Goal: Check status: Check status

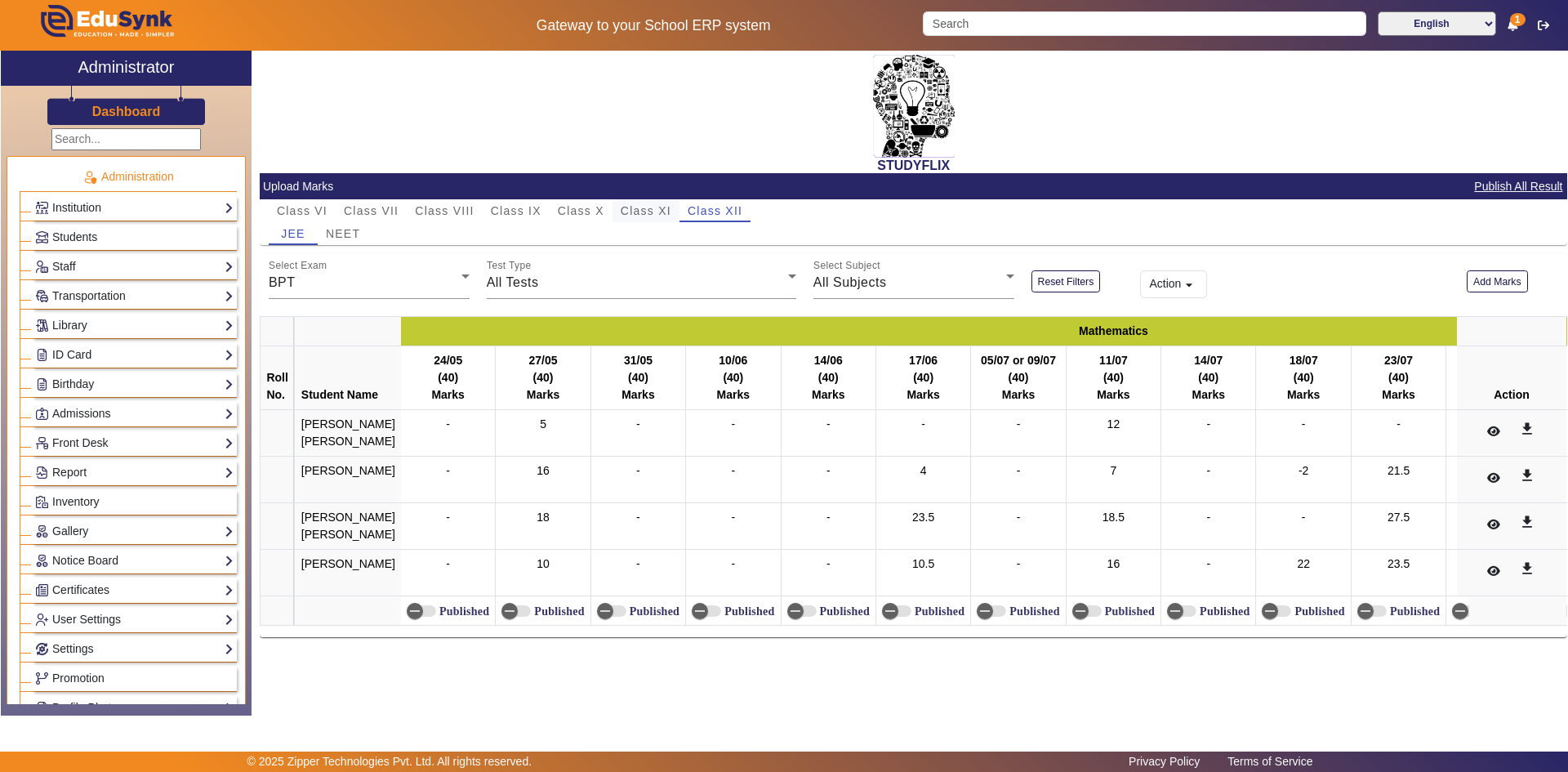
scroll to position [409, 0]
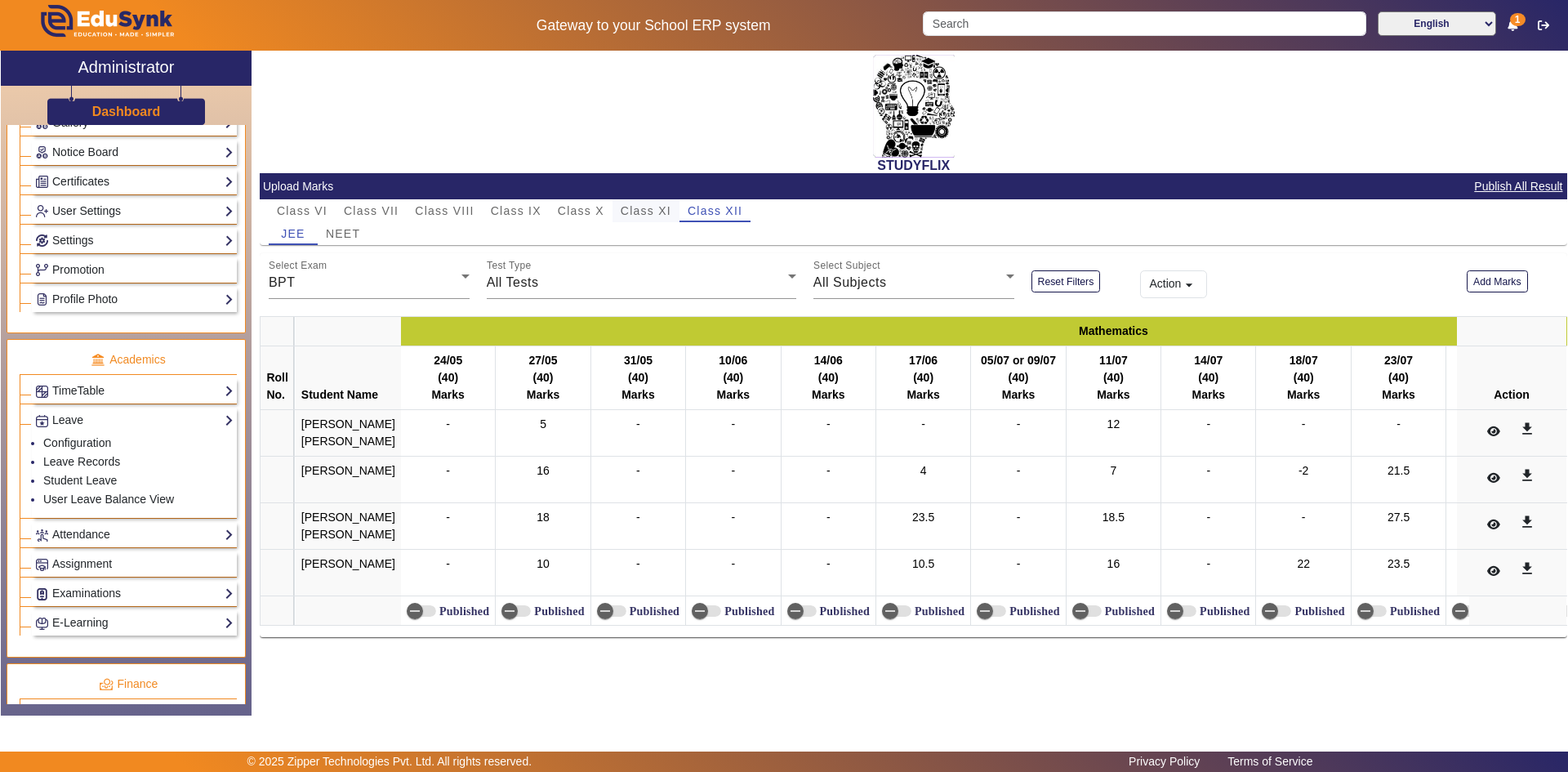
click at [640, 210] on span "Class XI" at bounding box center [646, 211] width 51 height 12
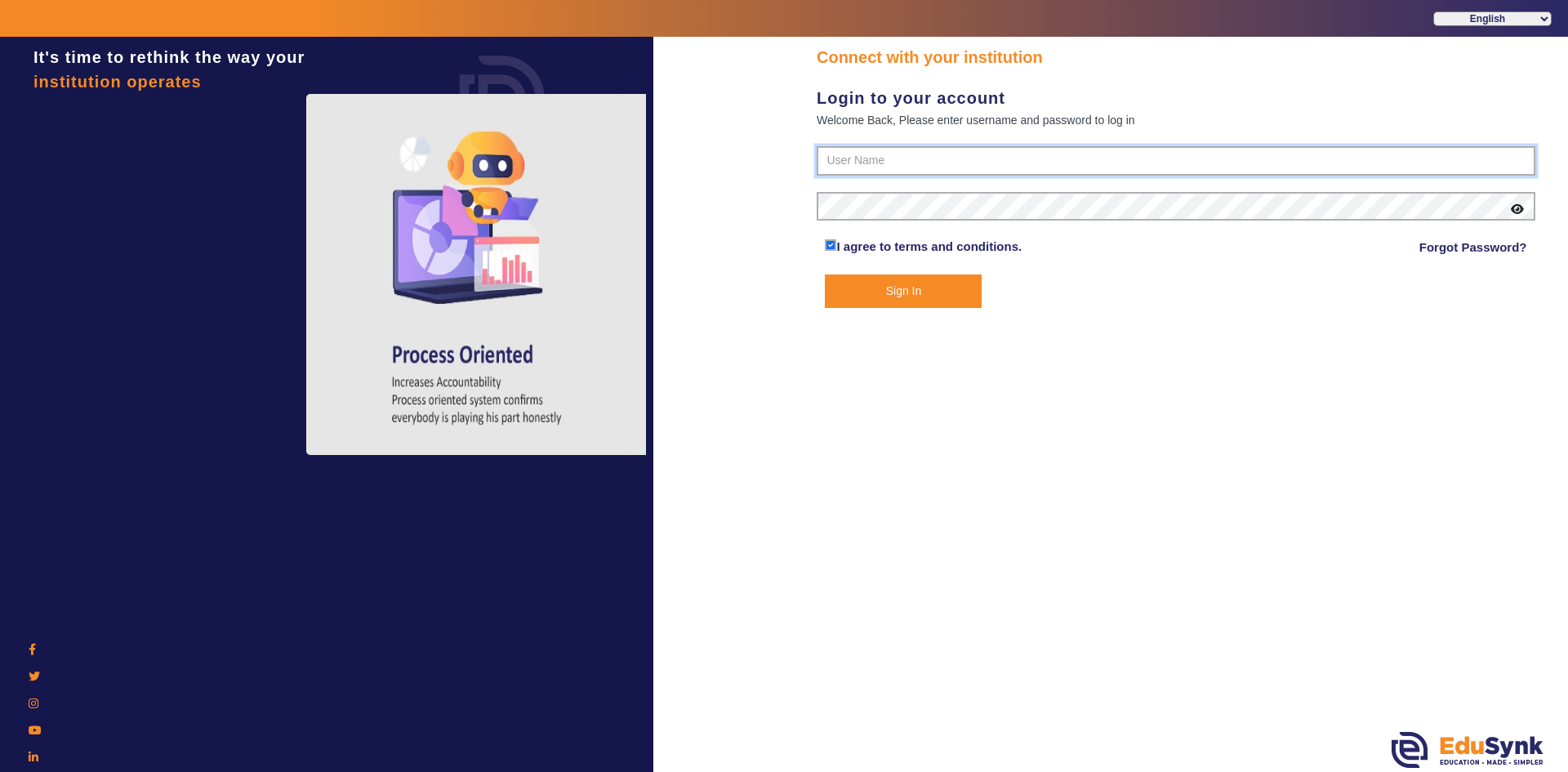
type input "6354922771"
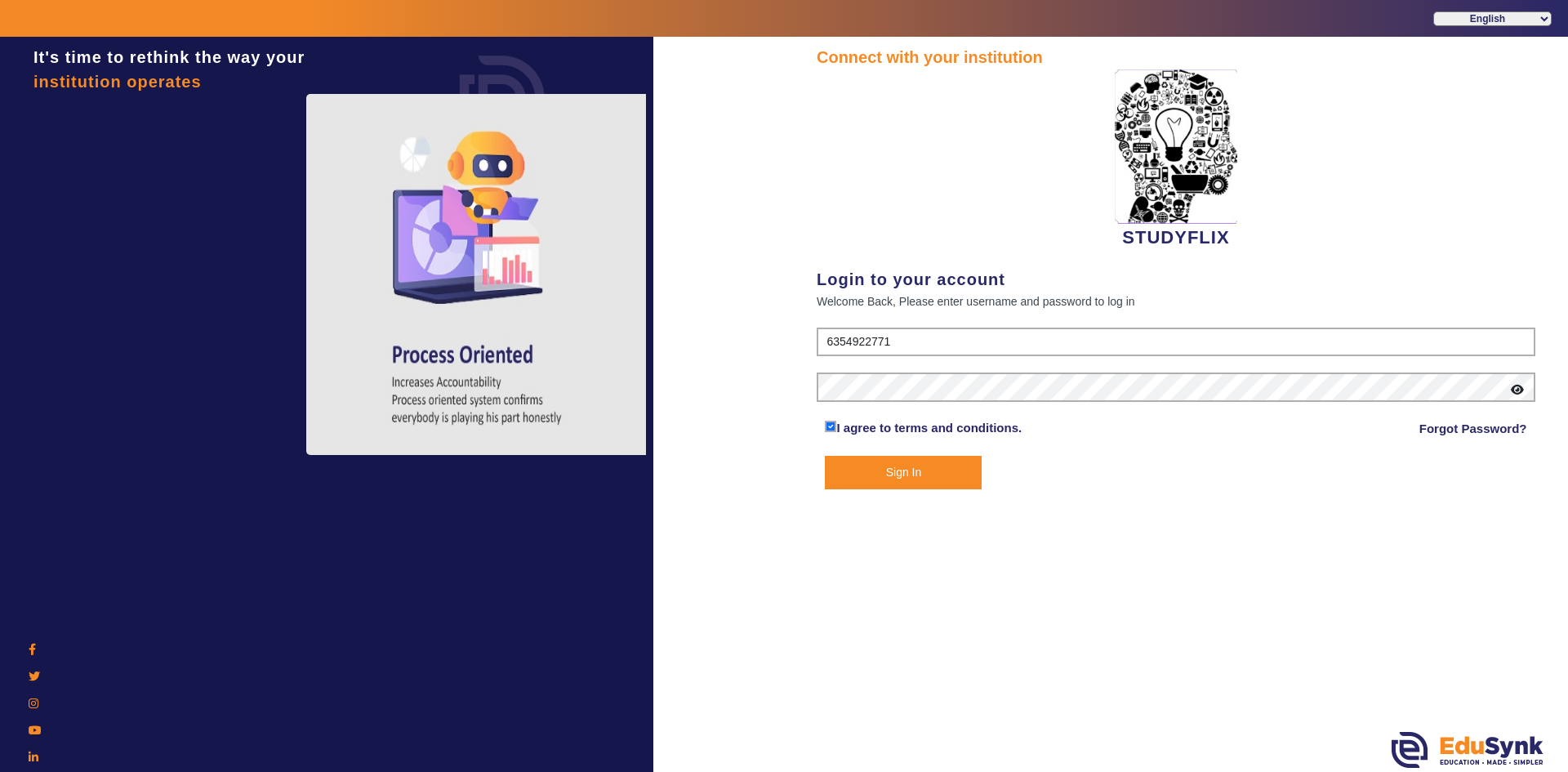
click at [944, 477] on button "Sign In" at bounding box center [903, 473] width 157 height 33
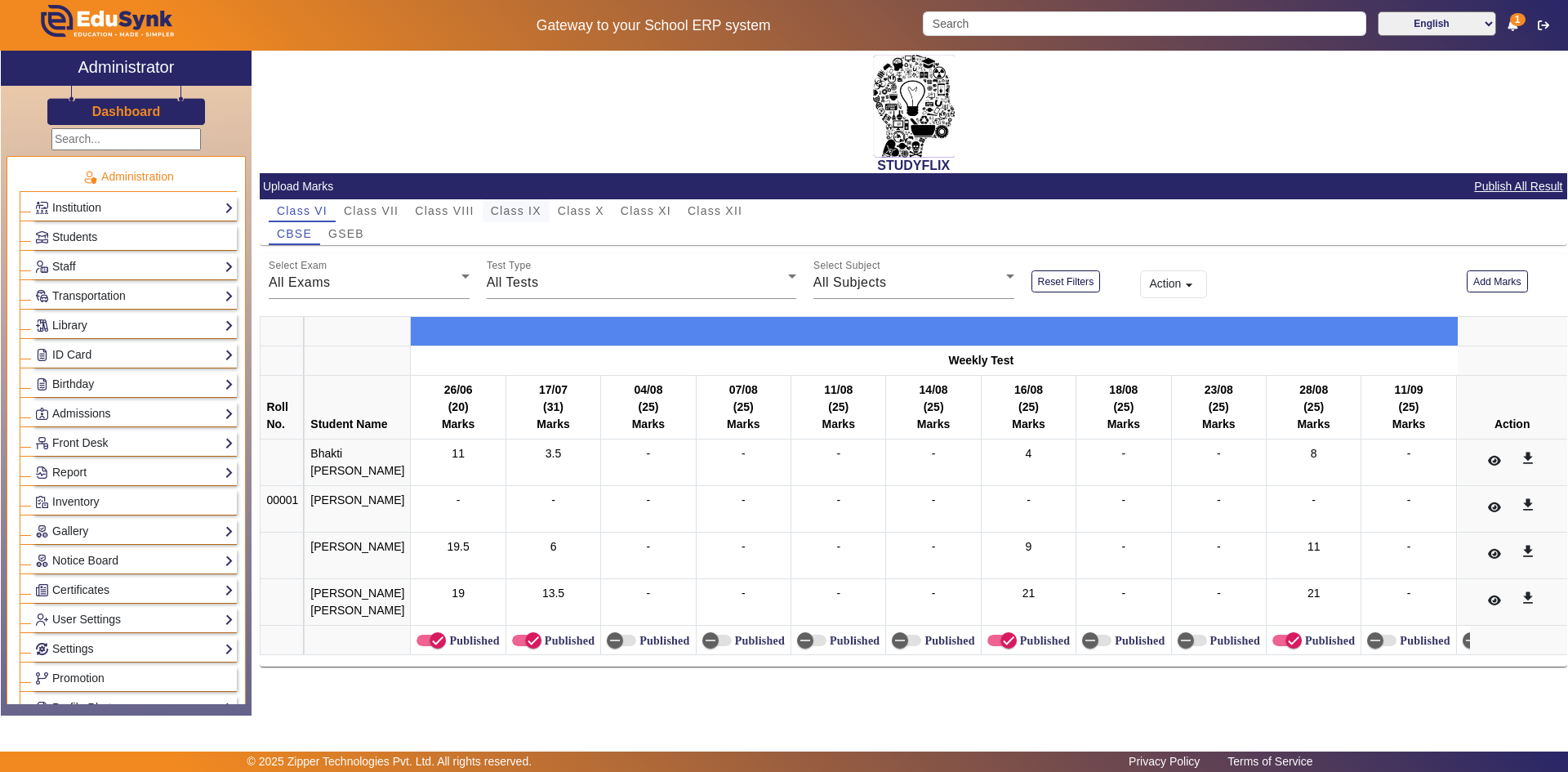
click at [517, 202] on span "Class IX" at bounding box center [516, 211] width 51 height 23
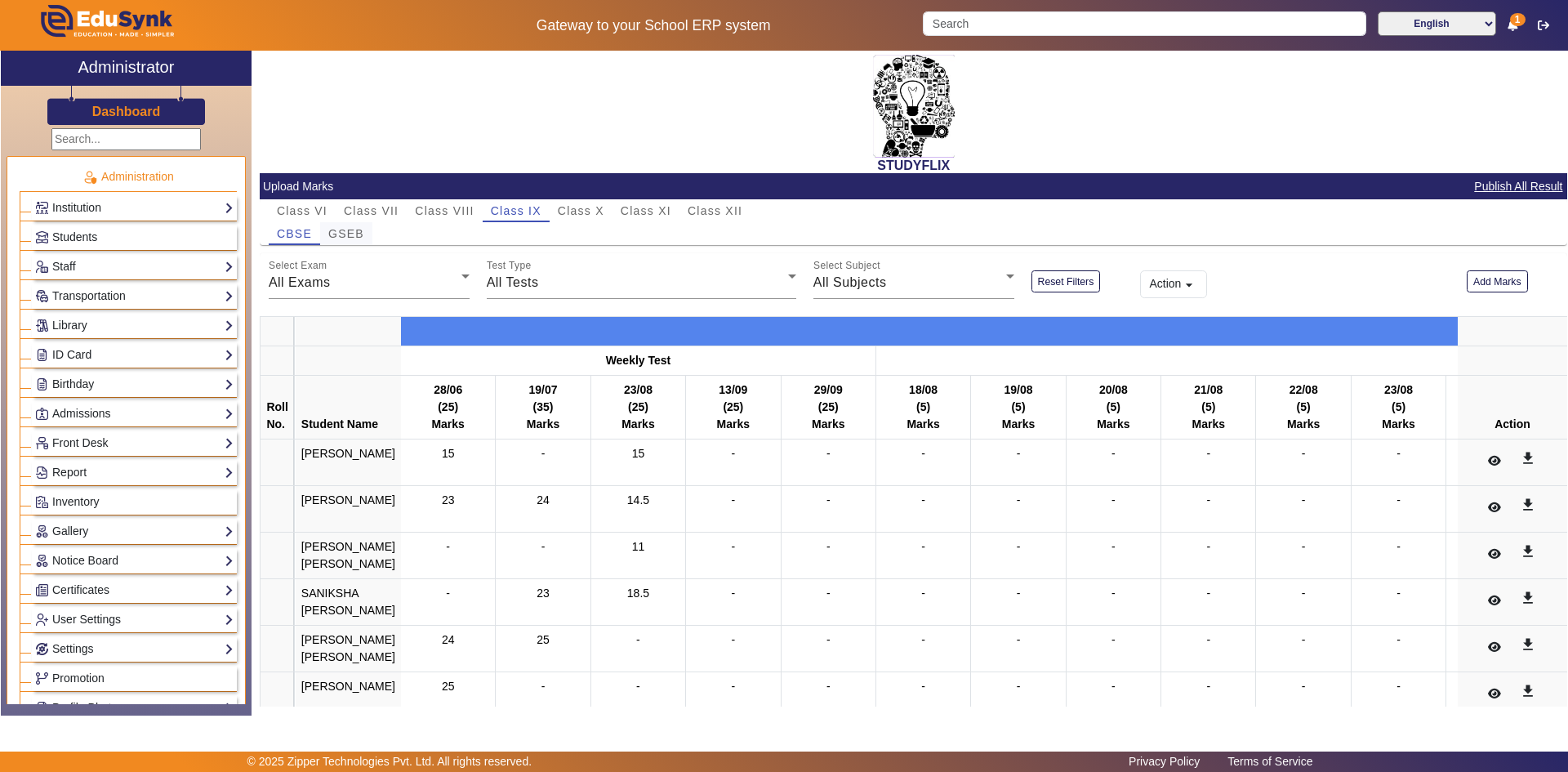
click at [344, 236] on span "GSEB" at bounding box center [346, 234] width 36 height 12
click at [320, 231] on div "GSEB" at bounding box center [346, 234] width 52 height 23
click at [300, 235] on span "CBSE" at bounding box center [294, 234] width 35 height 12
click at [569, 206] on span "Class X" at bounding box center [581, 211] width 46 height 12
click at [337, 230] on mat-tab-body at bounding box center [914, 234] width 1290 height 23
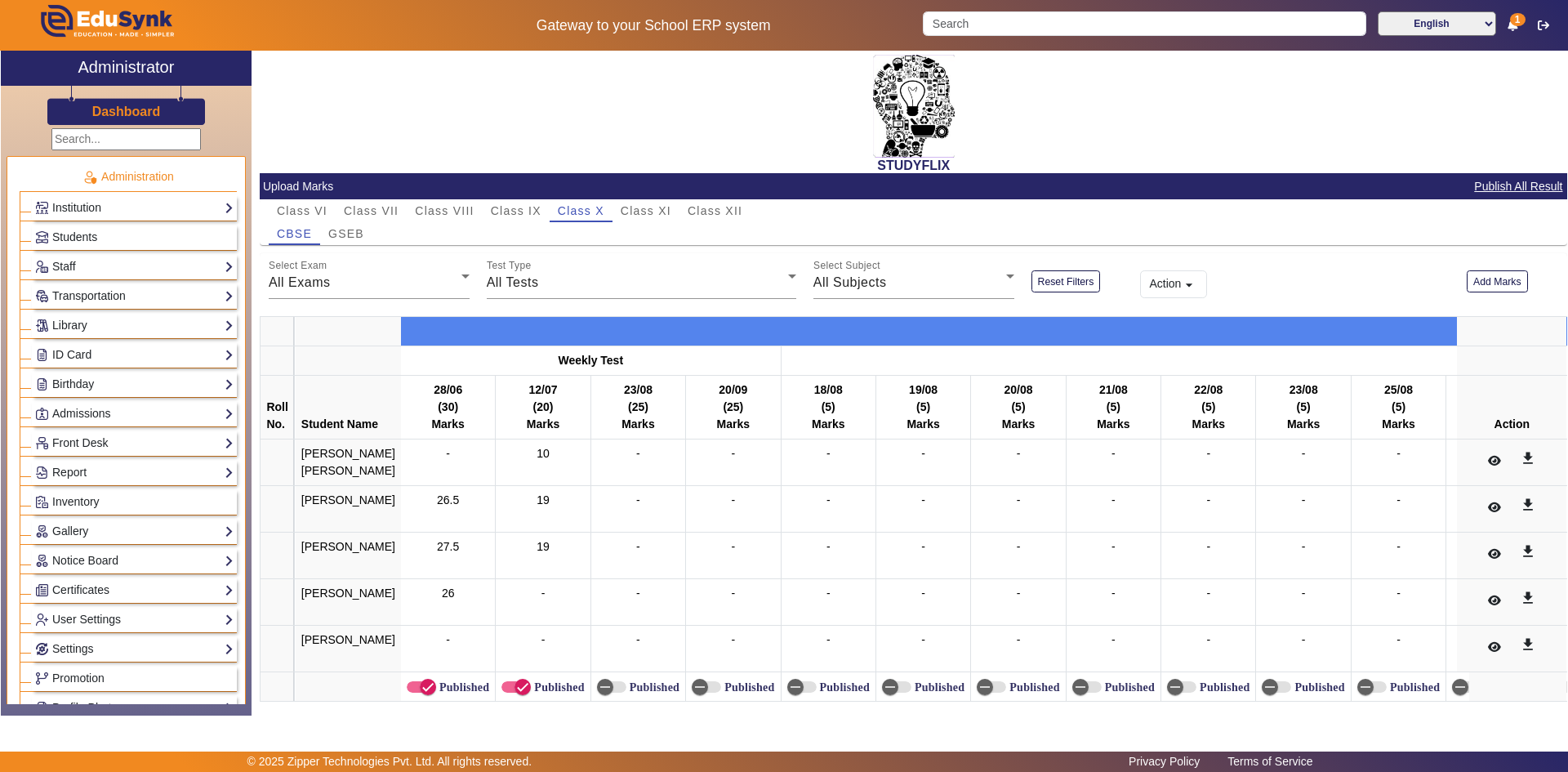
scroll to position [57, 0]
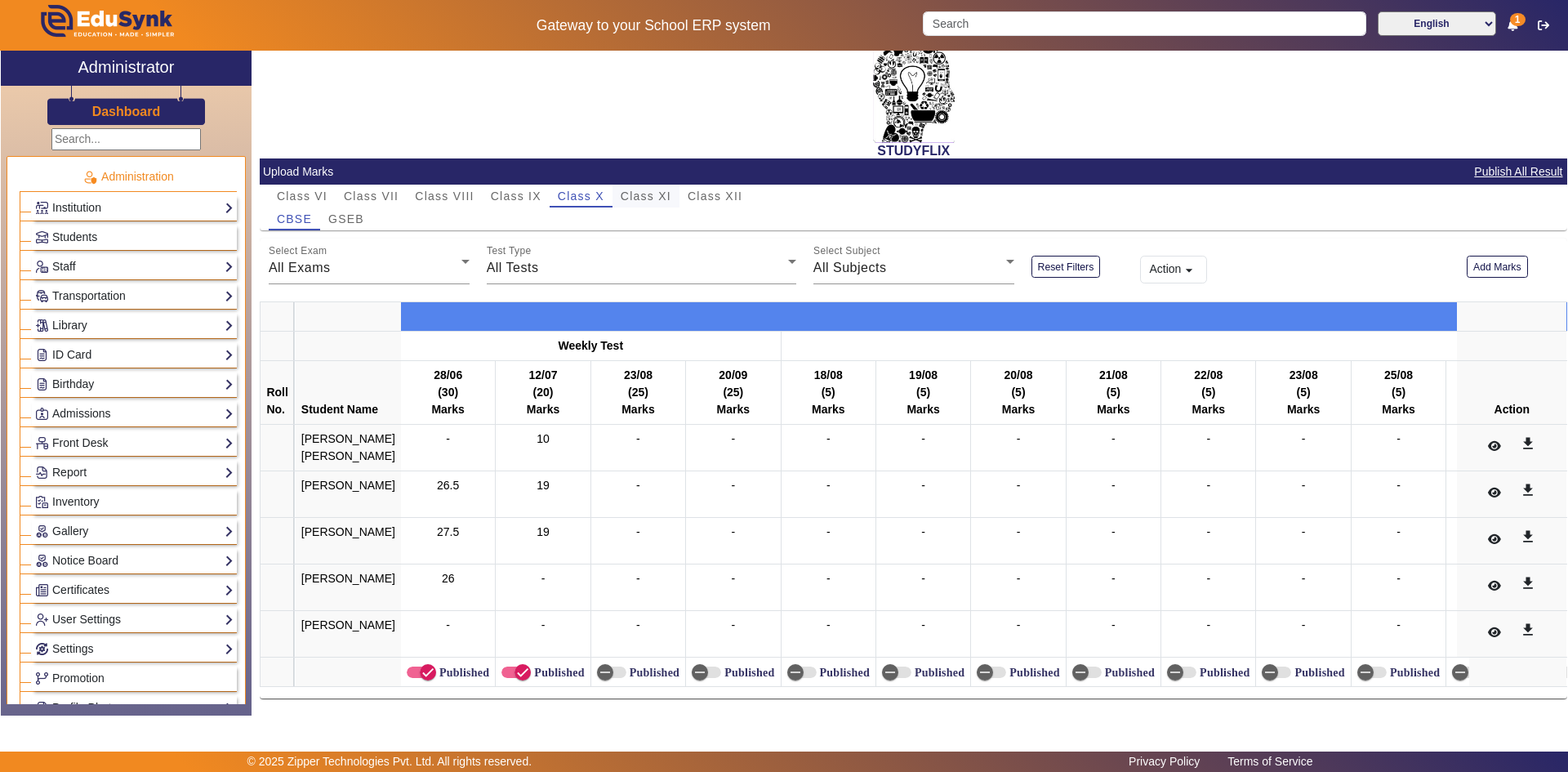
drag, startPoint x: 647, startPoint y: 155, endPoint x: 637, endPoint y: 157, distance: 10.2
click at [647, 191] on span "Class XI" at bounding box center [646, 197] width 51 height 12
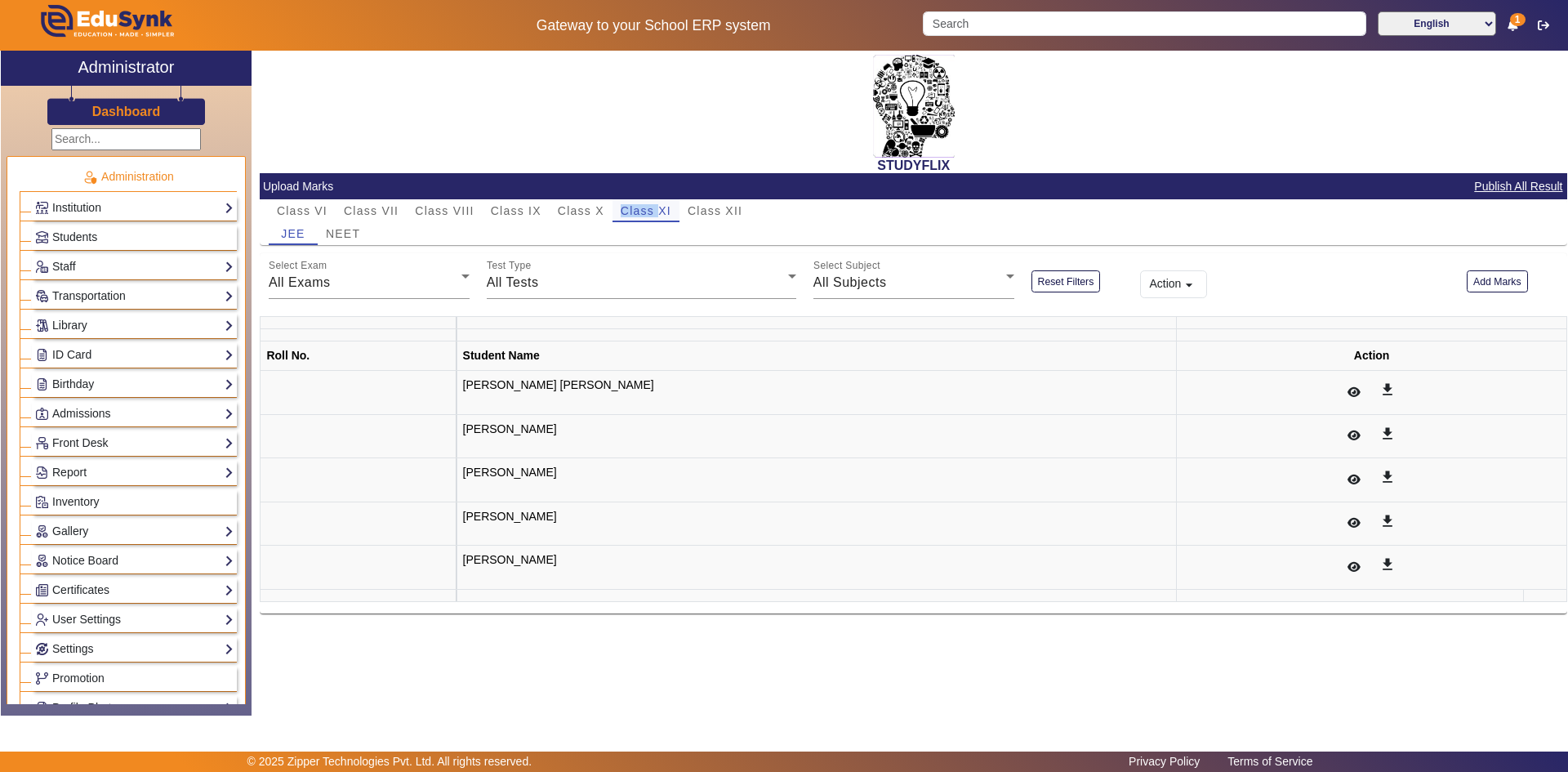
scroll to position [0, 0]
